Goal: Task Accomplishment & Management: Manage account settings

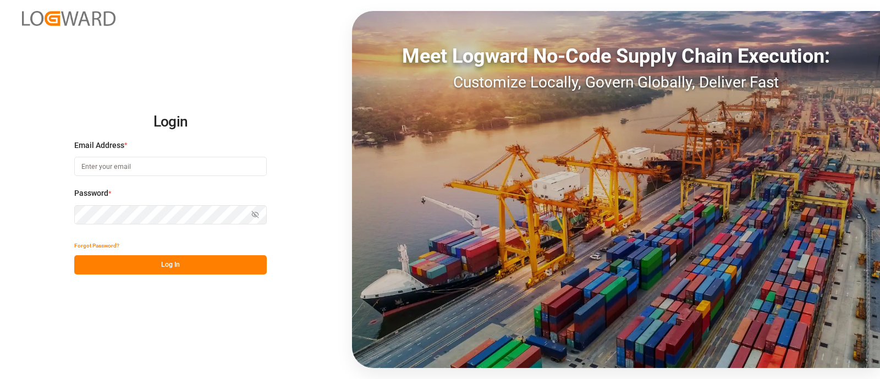
click at [201, 158] on input at bounding box center [170, 166] width 193 height 19
type input "[PERSON_NAME][EMAIL_ADDRESS][PERSON_NAME][DOMAIN_NAME]"
click at [210, 265] on button "Log In" at bounding box center [170, 264] width 193 height 19
